Goal: Task Accomplishment & Management: Use online tool/utility

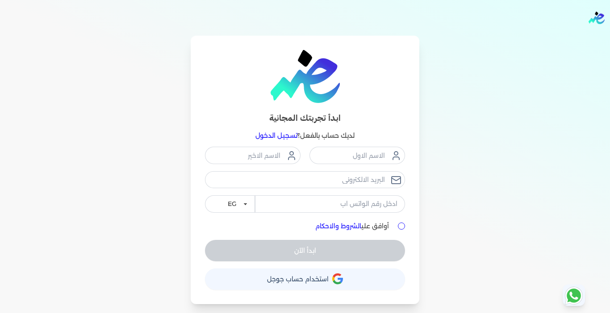
click at [269, 136] on link "تسجيل الدخول" at bounding box center [276, 136] width 42 height 8
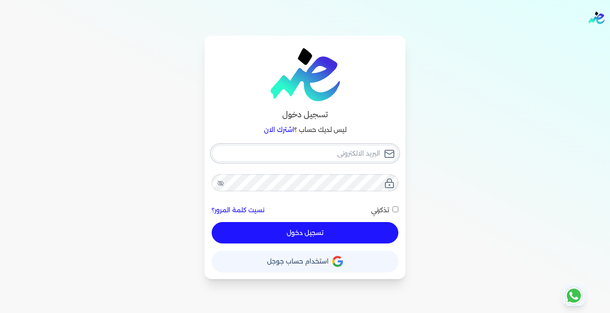
type input "[EMAIL_ADDRESS][DOMAIN_NAME]"
click at [310, 233] on button "تسجيل دخول" at bounding box center [305, 232] width 187 height 21
checkbox input "false"
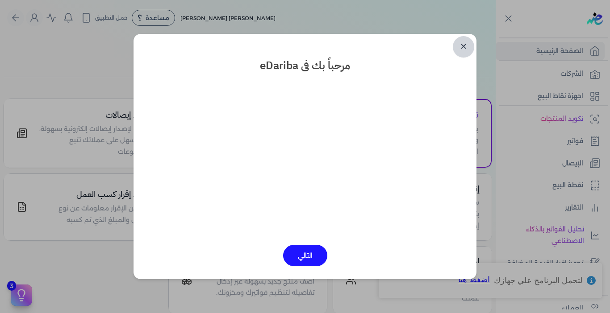
click at [463, 46] on link "✕" at bounding box center [463, 46] width 21 height 21
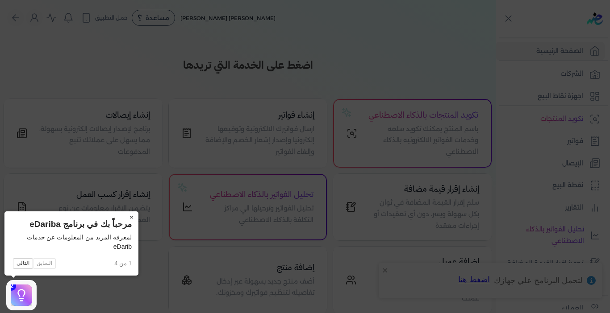
click at [132, 216] on button "×" at bounding box center [131, 218] width 14 height 12
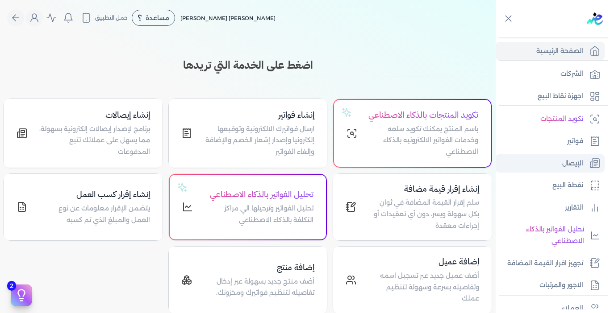
click at [569, 166] on p "الإيصال" at bounding box center [572, 164] width 21 height 12
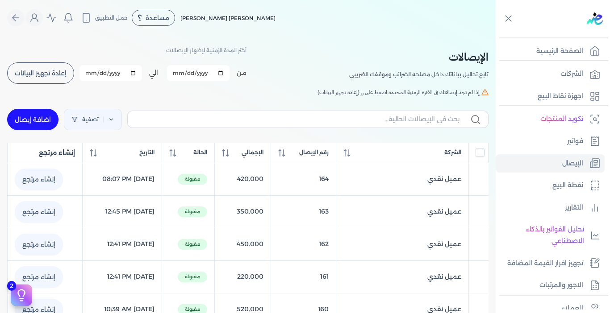
click at [38, 117] on link "اضافة إيصال" at bounding box center [32, 119] width 51 height 21
select select "EGP"
select select "EGS"
select select "B"
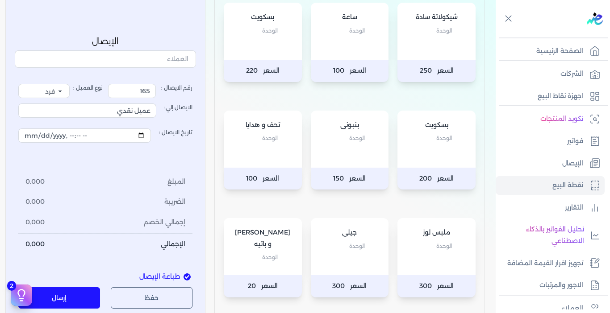
scroll to position [179, 0]
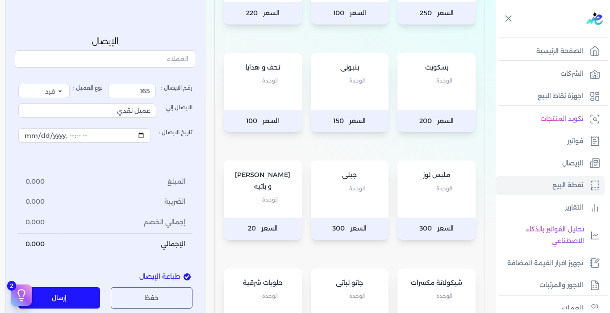
click at [416, 203] on div "ملبس لوز الوحدة" at bounding box center [436, 189] width 78 height 57
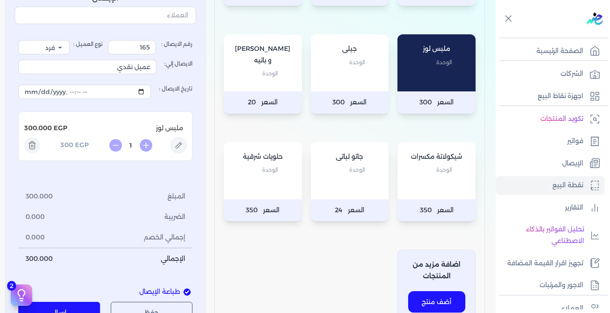
scroll to position [357, 0]
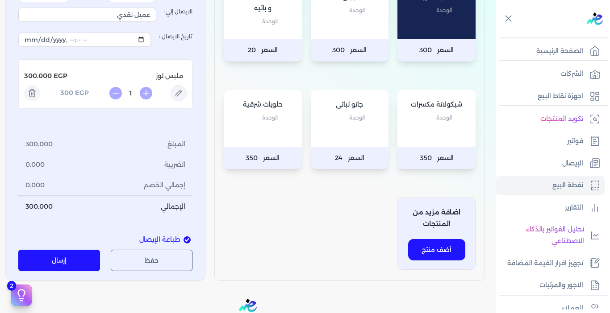
click at [68, 261] on button "إرسال" at bounding box center [59, 260] width 82 height 21
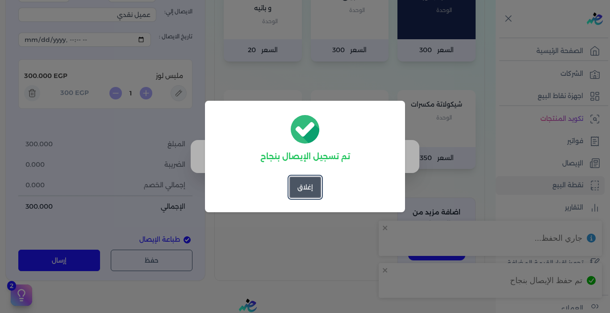
click at [310, 191] on button "إغلاق" at bounding box center [305, 187] width 32 height 21
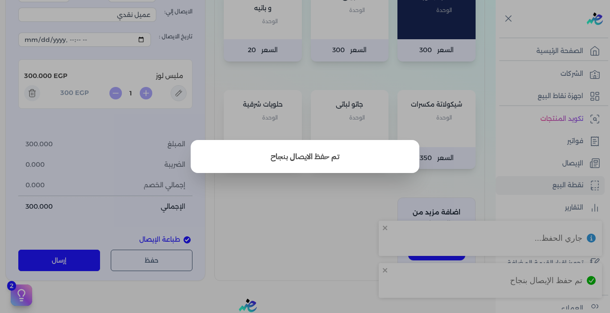
click at [284, 212] on button "close" at bounding box center [305, 156] width 610 height 313
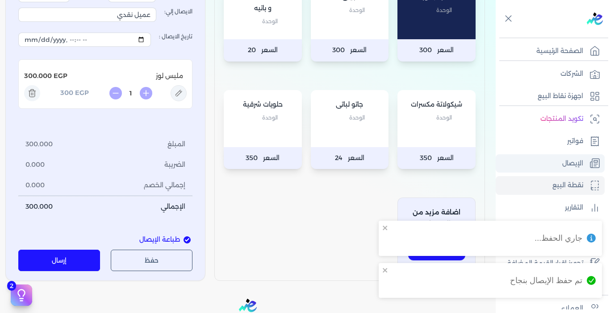
click at [571, 161] on p "الإيصال" at bounding box center [572, 164] width 21 height 12
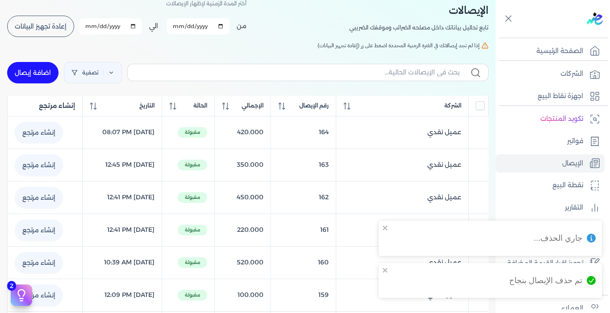
scroll to position [37, 0]
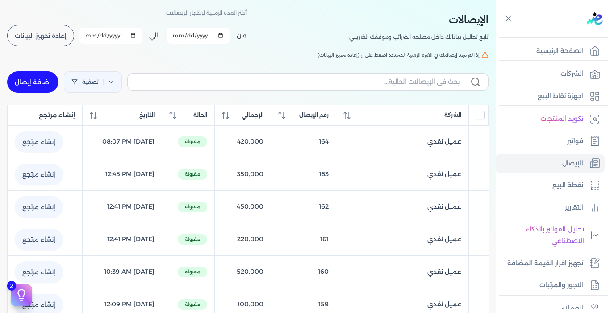
click at [66, 41] on button "إعادة تجهيز البيانات" at bounding box center [40, 35] width 67 height 21
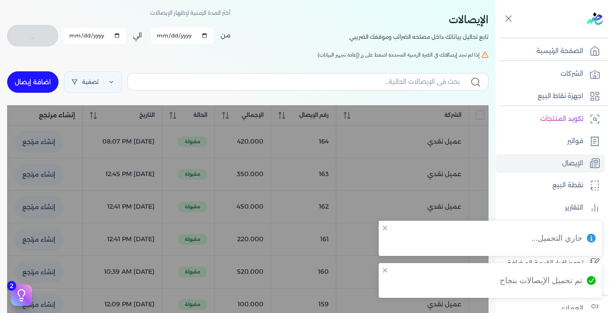
checkbox input "false"
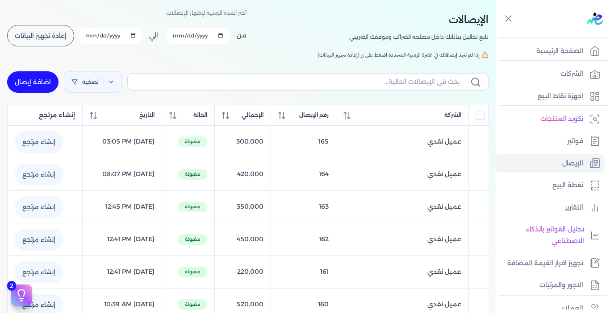
click at [33, 84] on link "اضافة إيصال" at bounding box center [32, 81] width 51 height 21
select select "EGP"
select select "EGS"
select select "B"
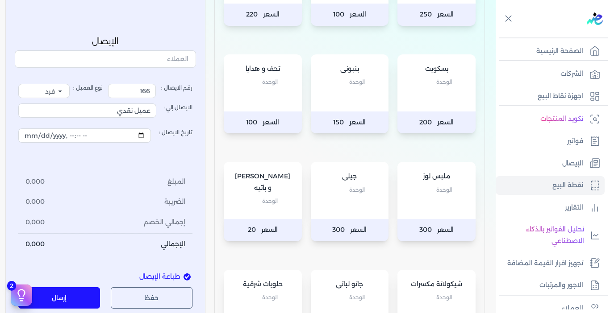
scroll to position [216, 0]
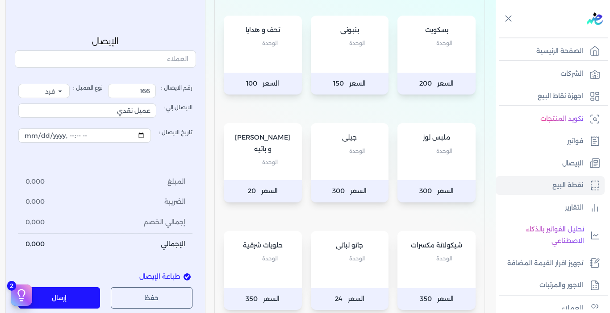
click at [332, 162] on div "جيلى الوحدة" at bounding box center [350, 151] width 78 height 57
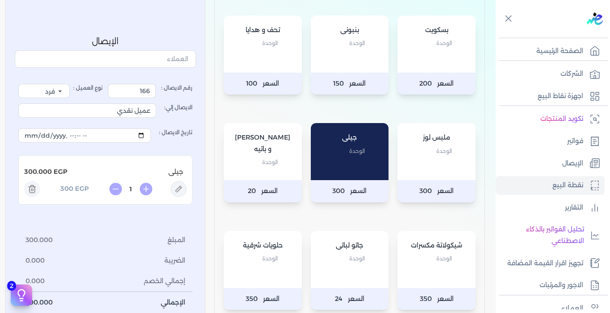
scroll to position [394, 0]
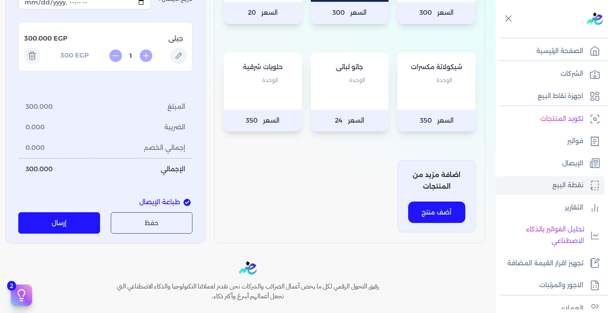
click at [76, 220] on button "إرسال" at bounding box center [59, 223] width 82 height 21
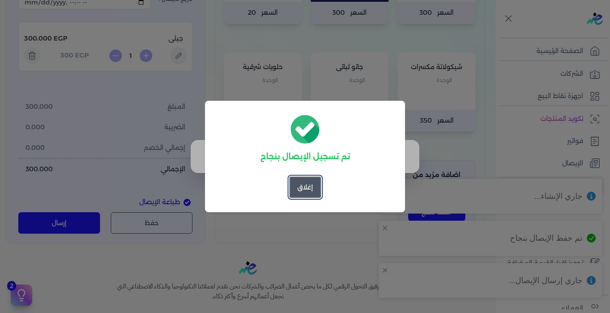
click at [306, 195] on button "إغلاق" at bounding box center [305, 187] width 32 height 21
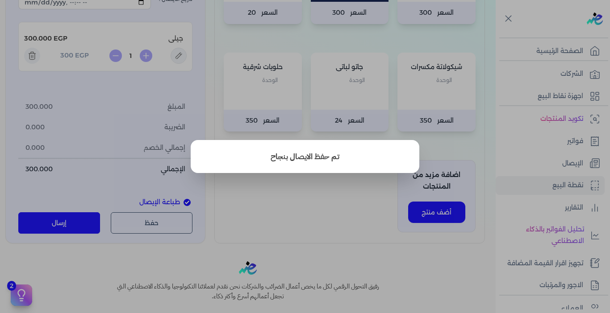
click at [326, 190] on button "close" at bounding box center [305, 156] width 610 height 313
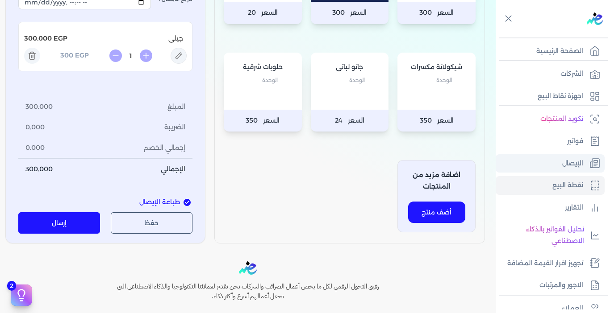
click at [566, 161] on p "الإيصال" at bounding box center [572, 164] width 21 height 12
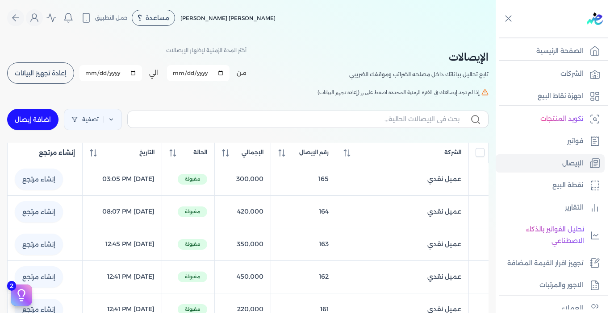
click at [71, 73] on button "إعادة تجهيز البيانات" at bounding box center [40, 72] width 67 height 21
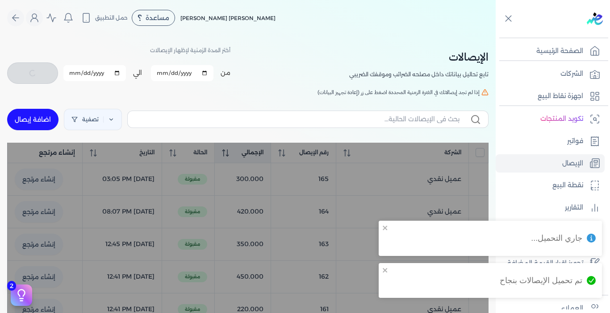
checkbox input "false"
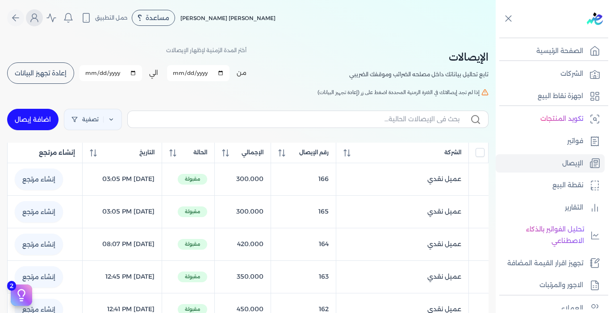
click at [40, 13] on icon "Global" at bounding box center [34, 17] width 11 height 11
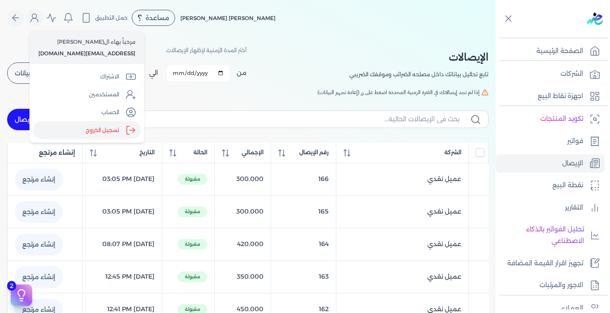
click at [112, 123] on label "تسجيل الخروج" at bounding box center [87, 130] width 108 height 18
click at [495, 36] on input "Close" at bounding box center [495, 36] width 0 height 0
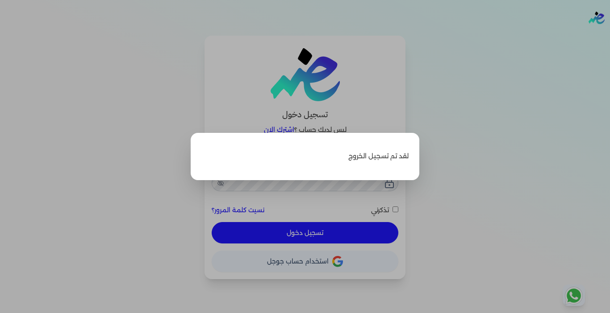
type input "[EMAIL_ADDRESS][DOMAIN_NAME]"
checkbox input "false"
drag, startPoint x: 583, startPoint y: 119, endPoint x: 582, endPoint y: 100, distance: 18.8
click at [583, 118] on label "Close" at bounding box center [305, 156] width 610 height 313
click at [609, 36] on input "Close" at bounding box center [610, 36] width 0 height 0
